Goal: Task Accomplishment & Management: Use online tool/utility

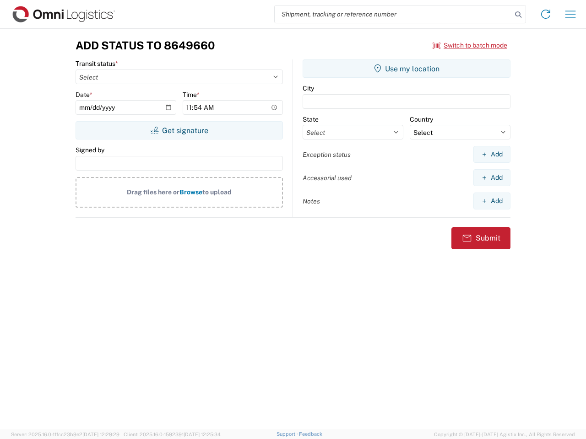
click at [393, 14] on input "search" at bounding box center [393, 13] width 237 height 17
click at [518, 15] on icon at bounding box center [518, 14] width 13 height 13
click at [545, 14] on icon at bounding box center [545, 14] width 15 height 15
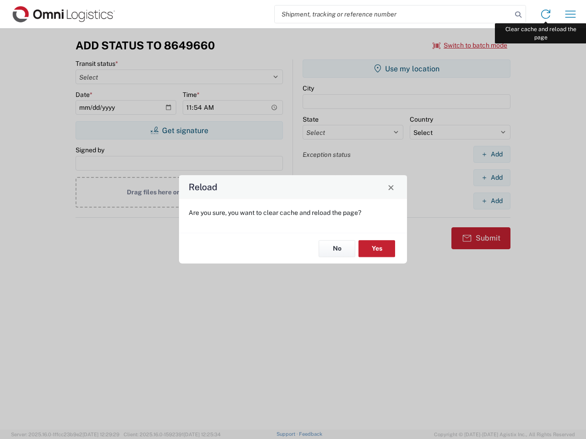
click at [570, 14] on div "Reload Are you sure, you want to clear cache and reload the page? No Yes" at bounding box center [293, 219] width 586 height 439
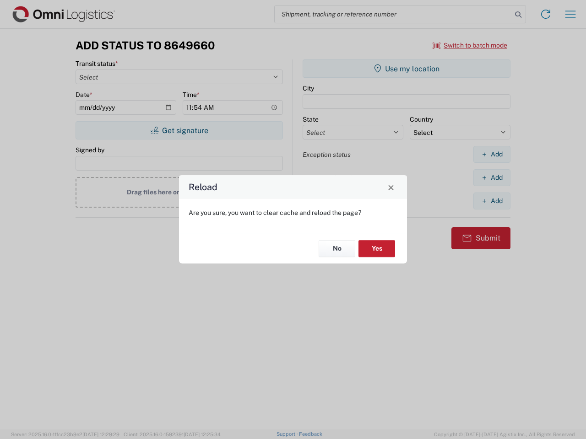
click at [470, 45] on div "Reload Are you sure, you want to clear cache and reload the page? No Yes" at bounding box center [293, 219] width 586 height 439
click at [179, 130] on div "Reload Are you sure, you want to clear cache and reload the page? No Yes" at bounding box center [293, 219] width 586 height 439
click at [406, 69] on div "Reload Are you sure, you want to clear cache and reload the page? No Yes" at bounding box center [293, 219] width 586 height 439
click at [491, 154] on div "Reload Are you sure, you want to clear cache and reload the page? No Yes" at bounding box center [293, 219] width 586 height 439
click at [491, 178] on div "Reload Are you sure, you want to clear cache and reload the page? No Yes" at bounding box center [293, 219] width 586 height 439
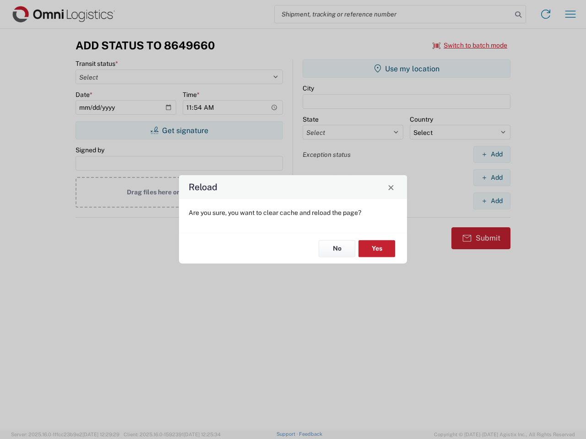
click at [491, 201] on div "Reload Are you sure, you want to clear cache and reload the page? No Yes" at bounding box center [293, 219] width 586 height 439
